Goal: Find specific page/section: Find specific page/section

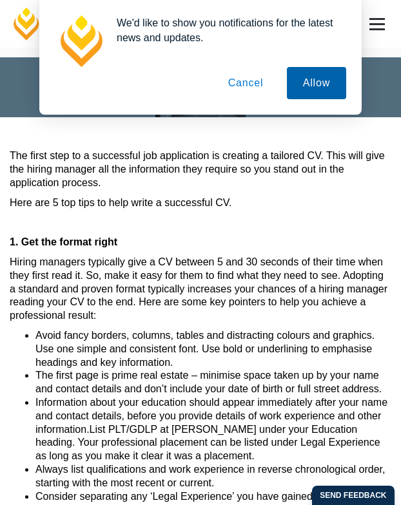
click at [312, 86] on button "Allow" at bounding box center [316, 83] width 59 height 32
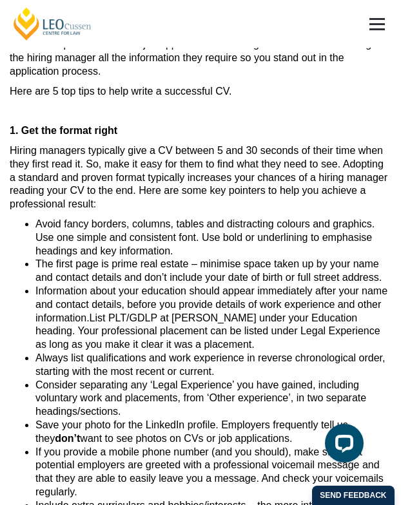
scroll to position [122, 0]
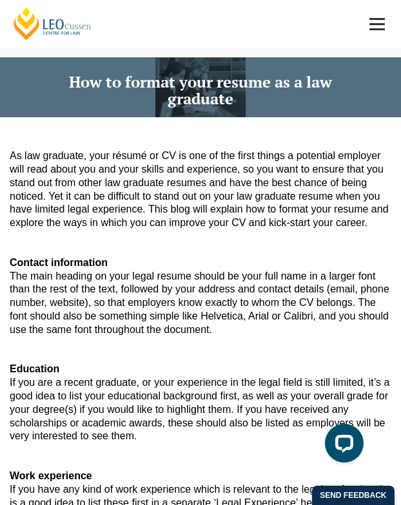
click at [382, 26] on link at bounding box center [377, 24] width 48 height 48
